Goal: Find specific page/section: Find specific page/section

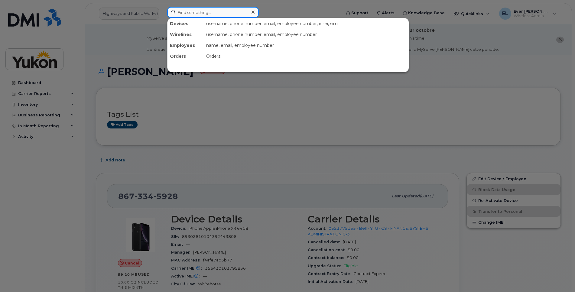
click at [202, 15] on input at bounding box center [213, 12] width 92 height 11
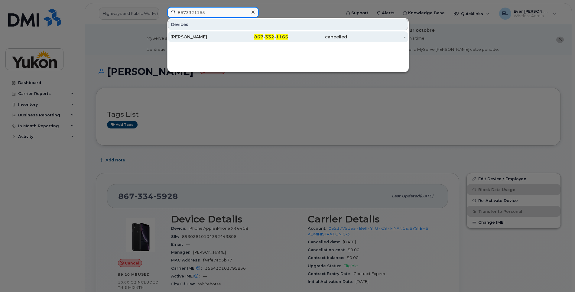
type input "8673321165"
click at [221, 36] on div "[PERSON_NAME]" at bounding box center [200, 37] width 59 height 6
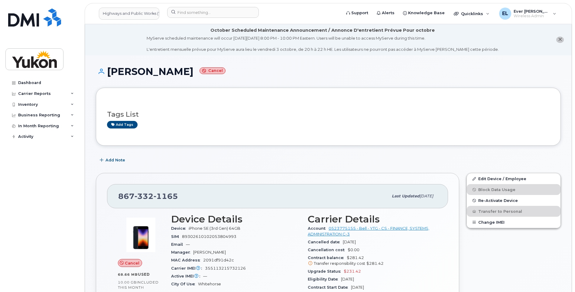
click at [562, 38] on icon "close notification" at bounding box center [560, 40] width 4 height 4
